Goal: Feedback & Contribution: Submit feedback/report problem

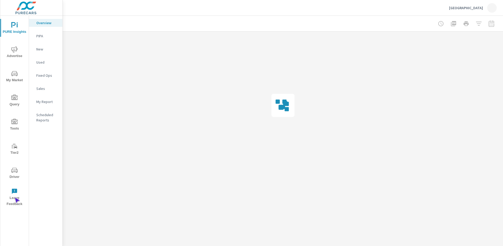
click at [14, 198] on span "Leave Feedback" at bounding box center [14, 197] width 25 height 19
